Goal: Navigation & Orientation: Find specific page/section

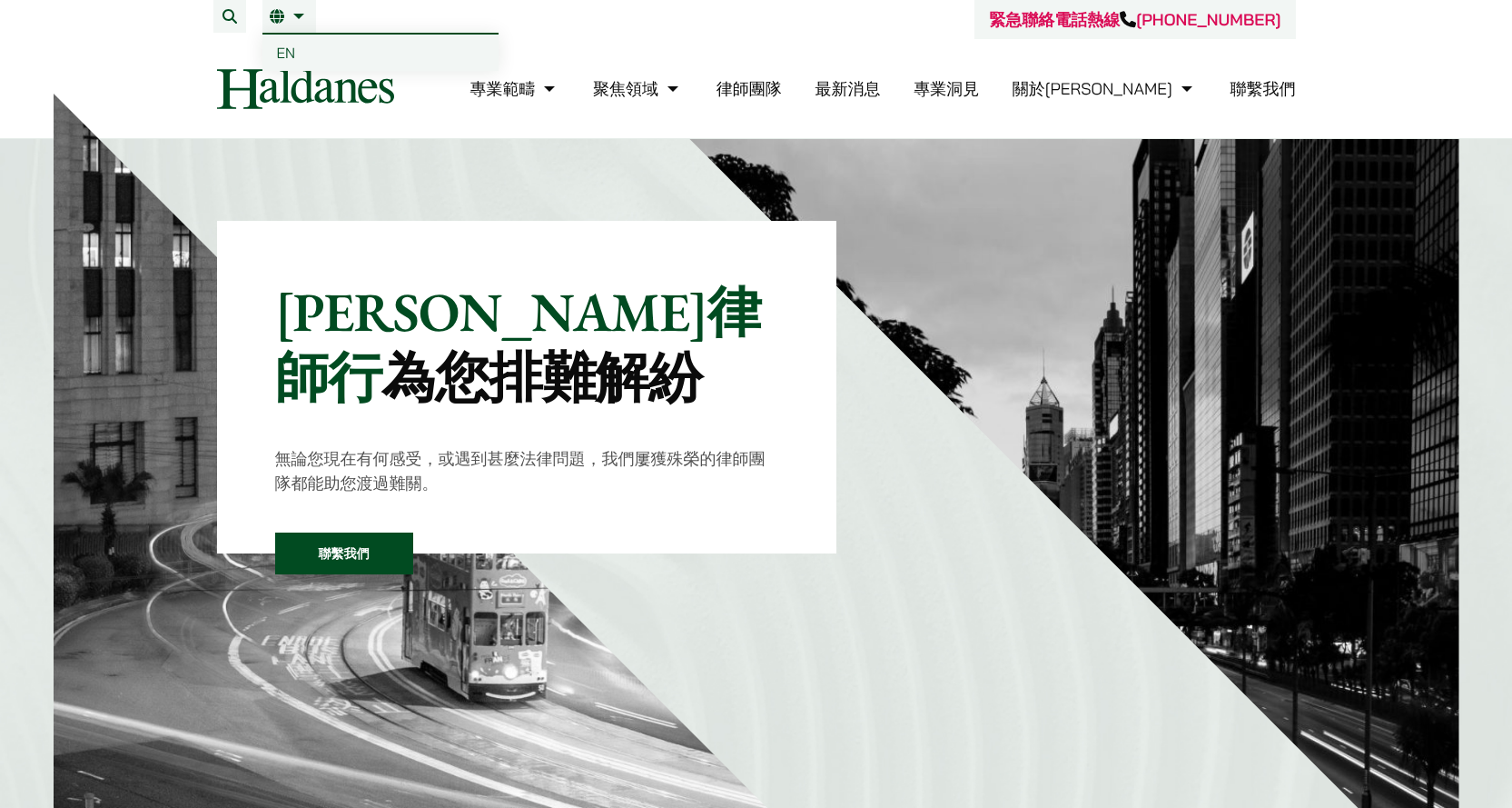
click at [290, 55] on span "EN" at bounding box center [287, 53] width 20 height 19
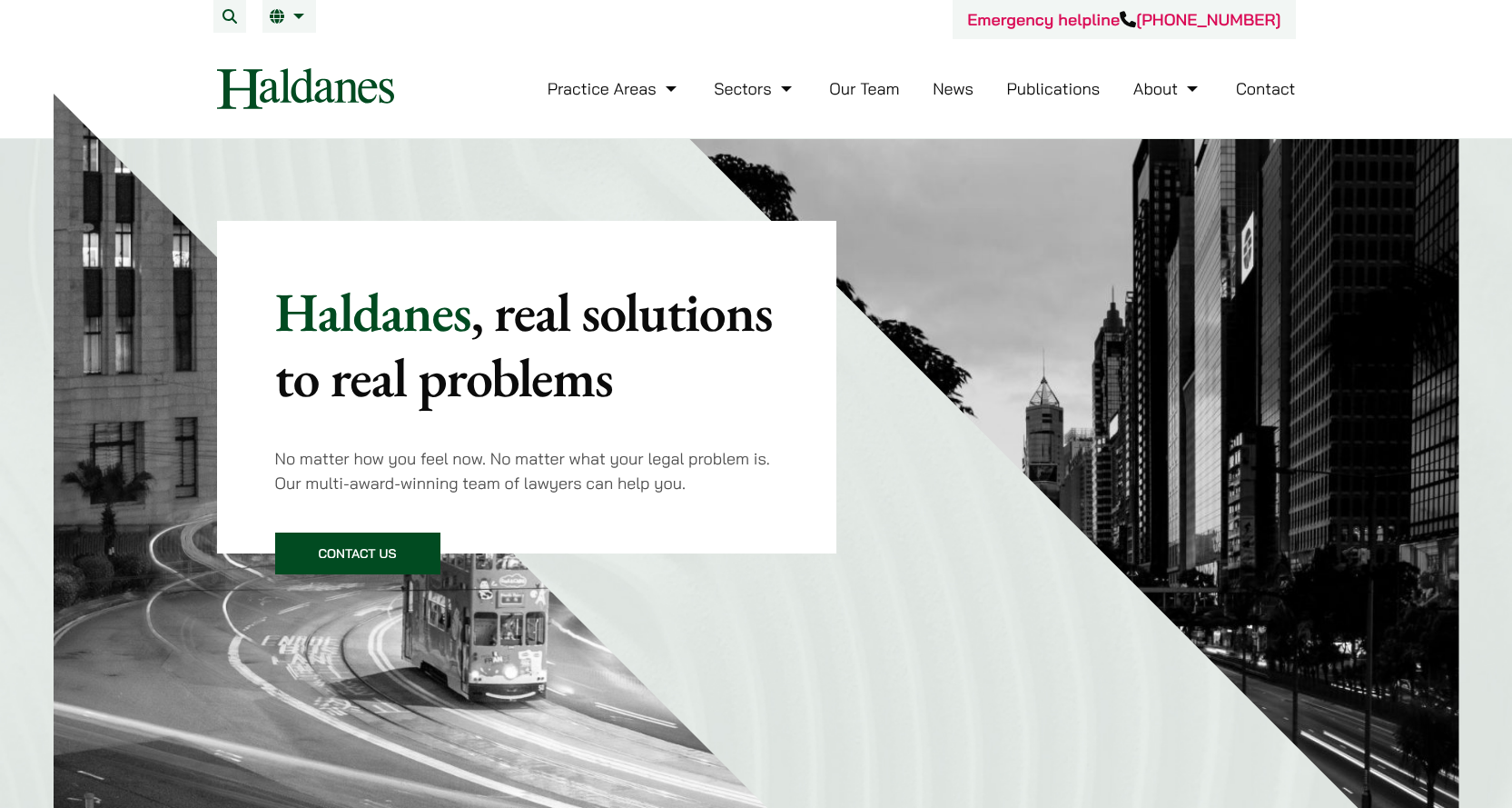
click at [880, 92] on link "Our Team" at bounding box center [864, 88] width 70 height 21
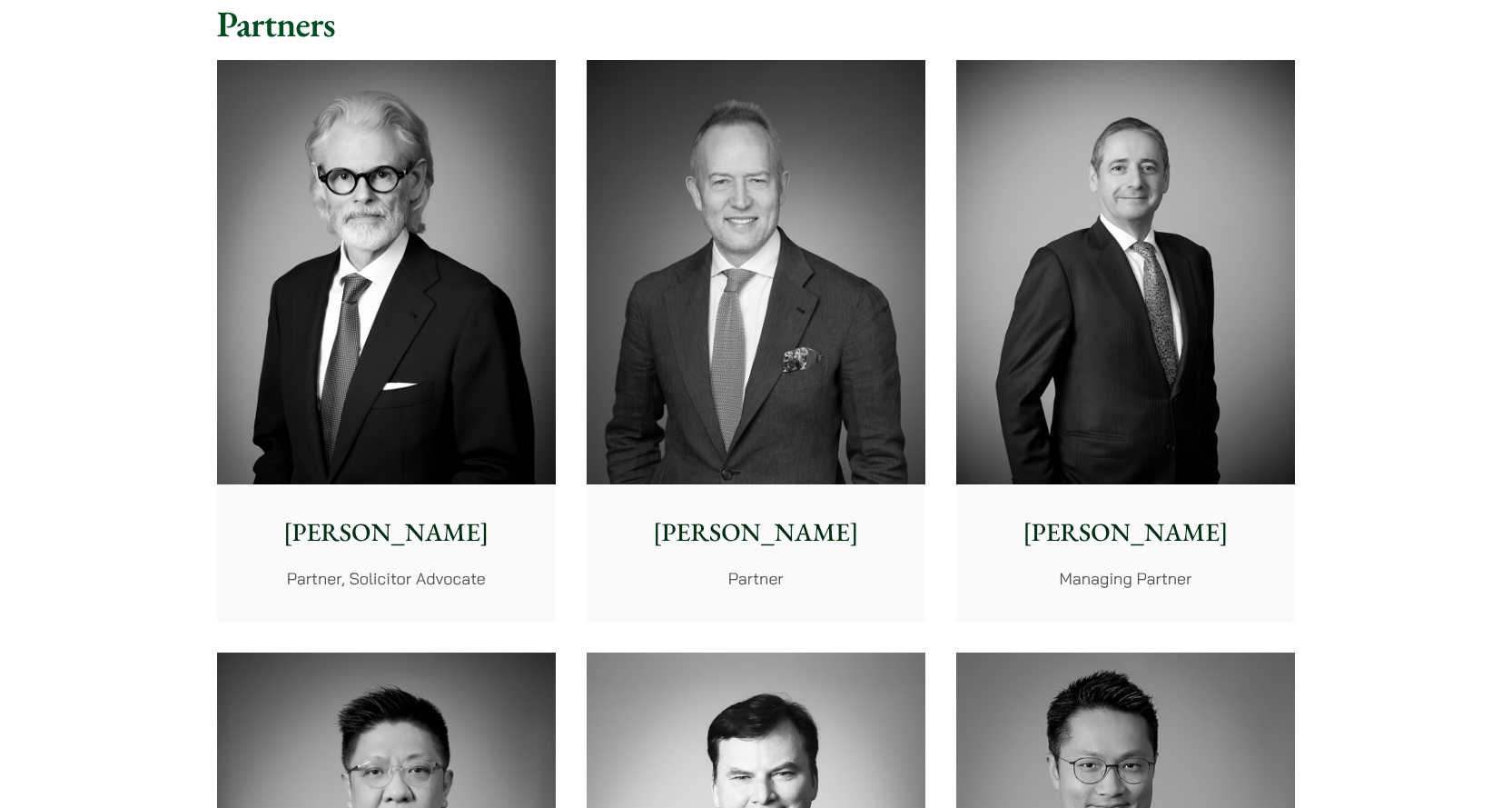
scroll to position [8552, 0]
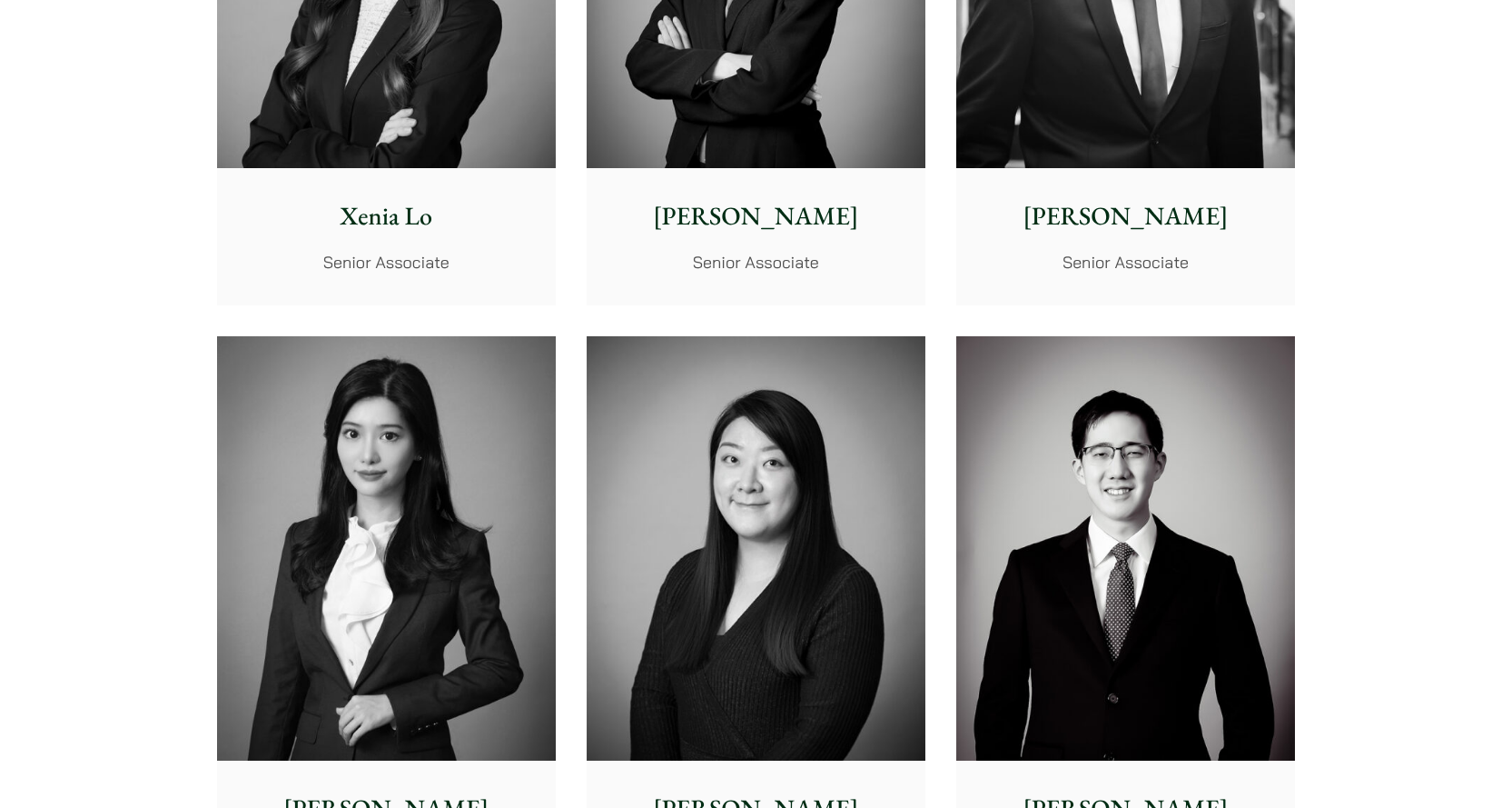
scroll to position [0, 0]
